Goal: Find specific fact: Locate a discrete piece of known information

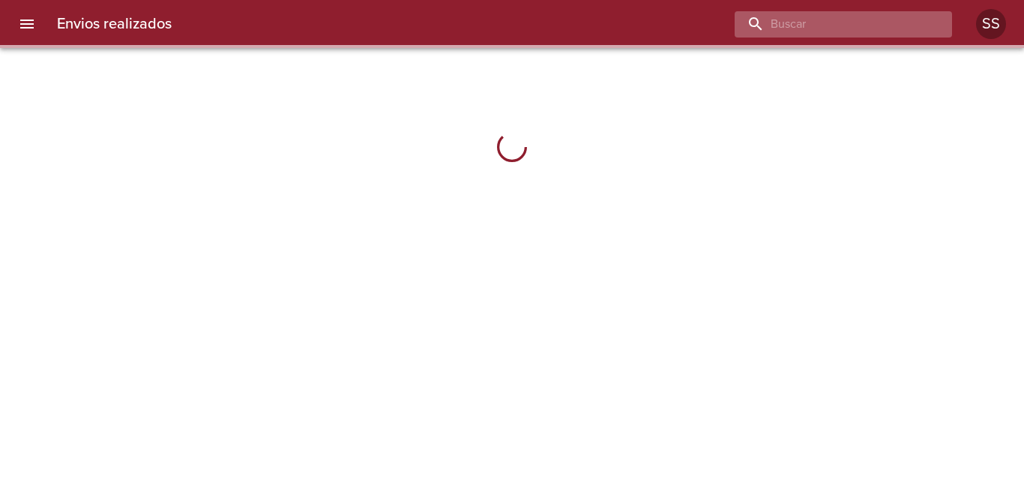
click at [837, 26] on input "buscar" at bounding box center [831, 24] width 192 height 26
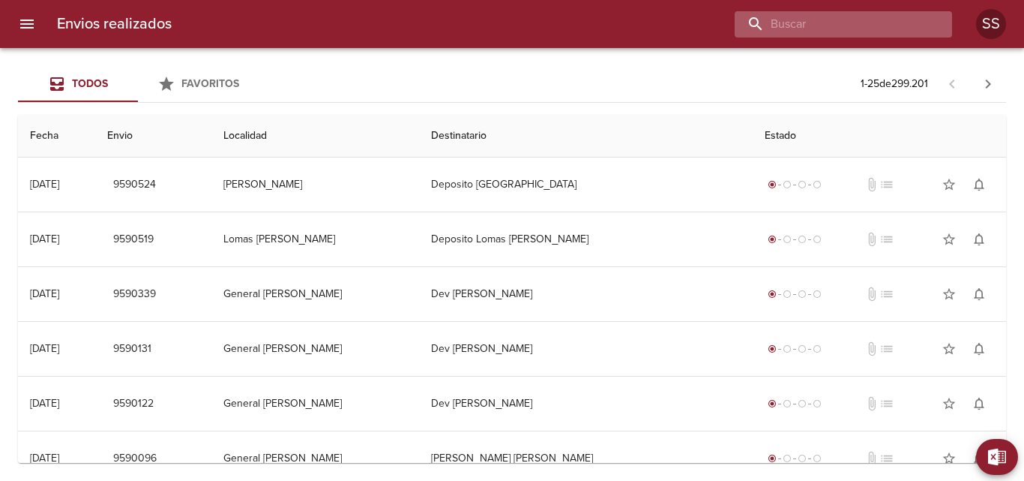
paste input "[PERSON_NAME] [PERSON_NAME] [PERSON_NAME] [PERSON_NAME] [PERSON_NAME]"
type input "[PERSON_NAME] [PERSON_NAME] [PERSON_NAME] [PERSON_NAME] [PERSON_NAME]"
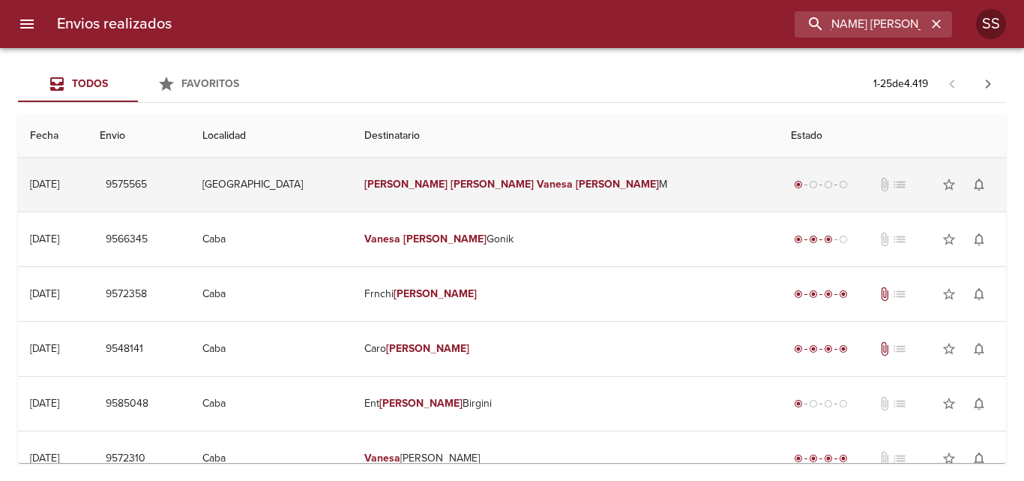
click at [537, 187] on em "Vanesa" at bounding box center [555, 184] width 36 height 13
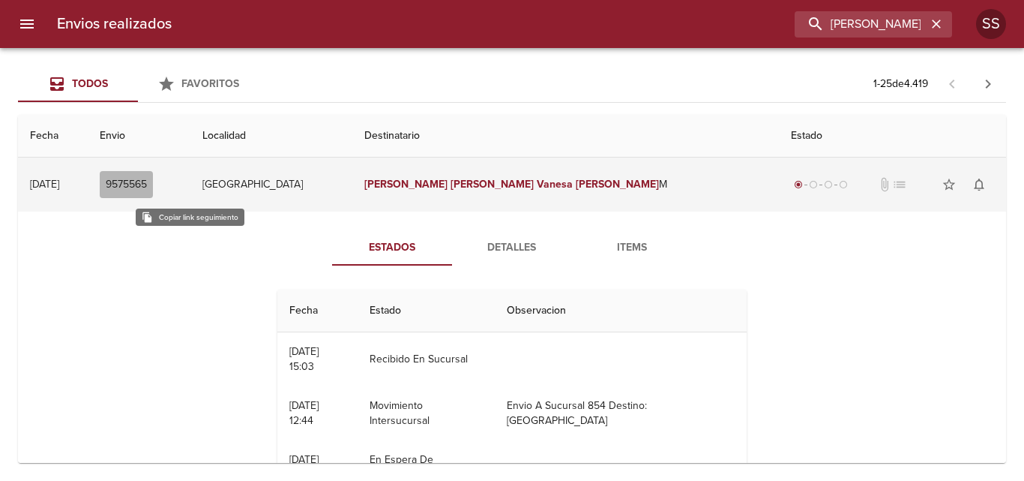
click at [147, 186] on span "9575565" at bounding box center [126, 184] width 41 height 19
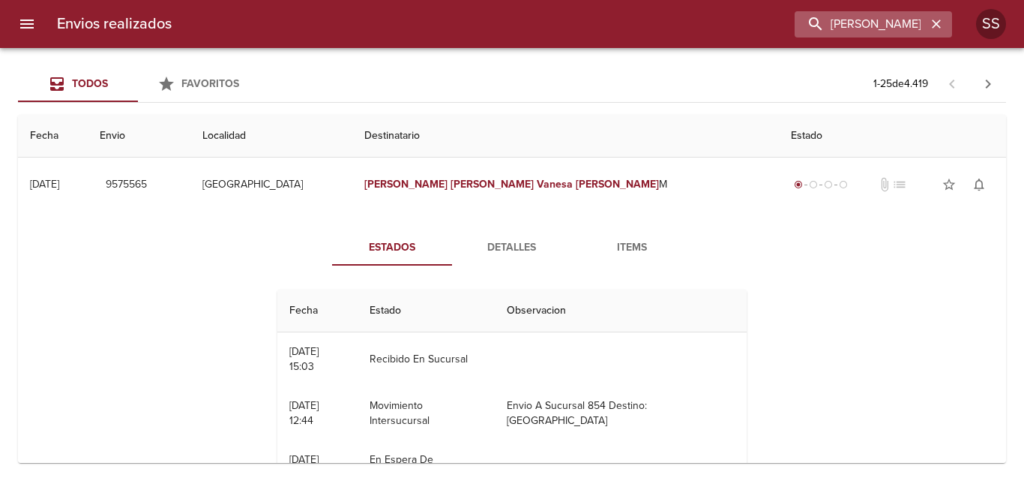
click at [932, 21] on icon "button" at bounding box center [936, 23] width 15 height 15
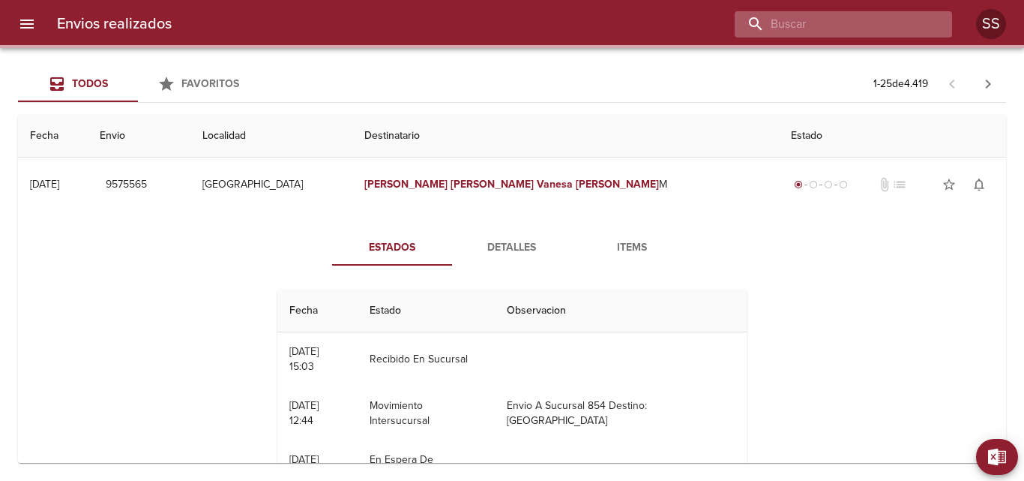
click at [883, 25] on input "buscar" at bounding box center [831, 24] width 192 height 26
paste input "[PERSON_NAME] [PERSON_NAME]"
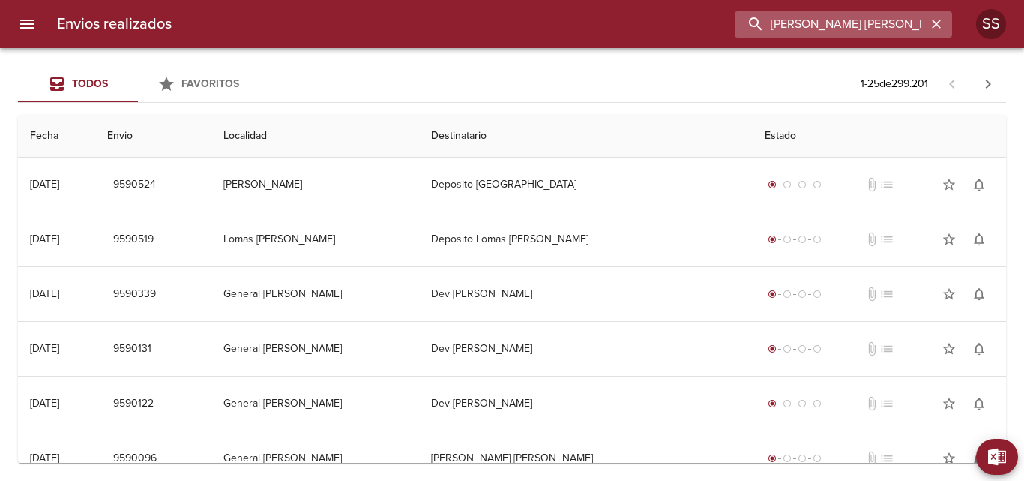
scroll to position [0, 9]
type input "[PERSON_NAME] [PERSON_NAME]"
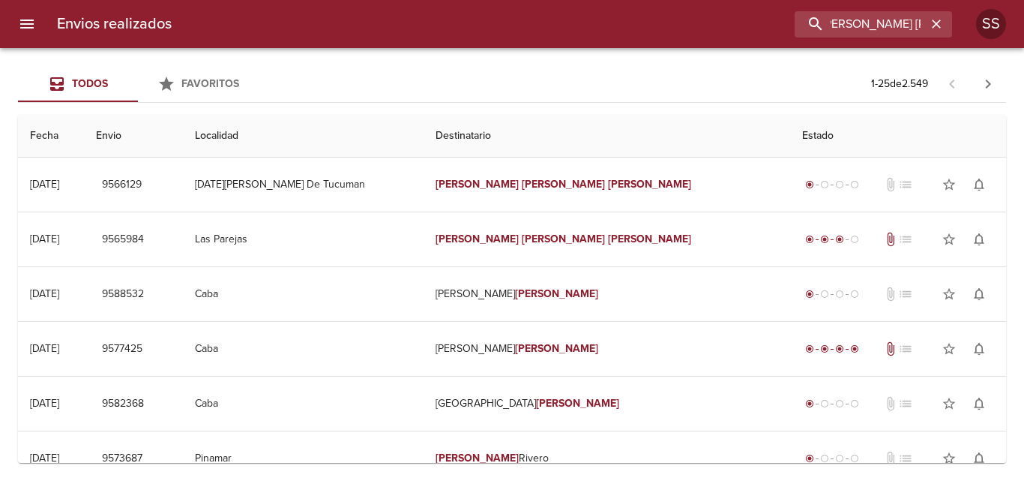
scroll to position [0, 0]
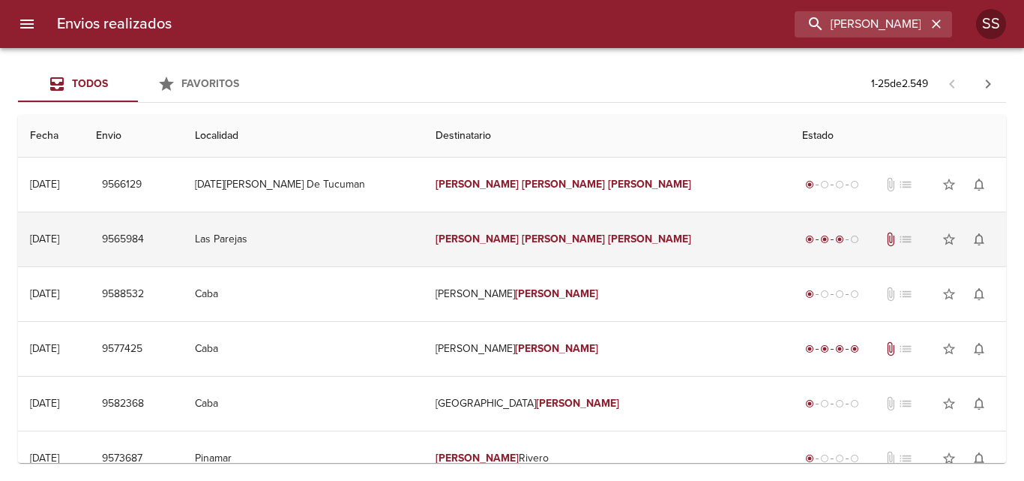
click at [501, 239] on em "[PERSON_NAME]" at bounding box center [477, 238] width 83 height 13
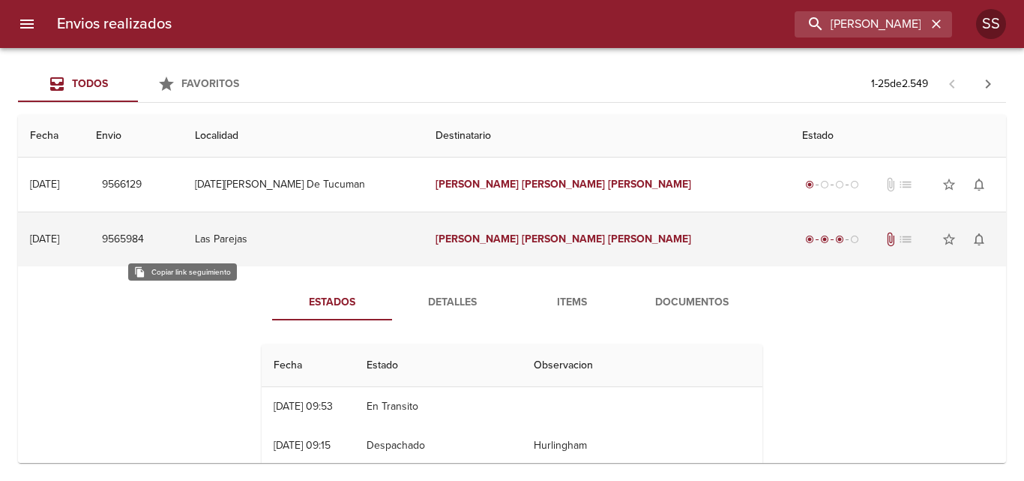
click at [144, 239] on span "9565984" at bounding box center [123, 239] width 42 height 19
